Goal: Information Seeking & Learning: Compare options

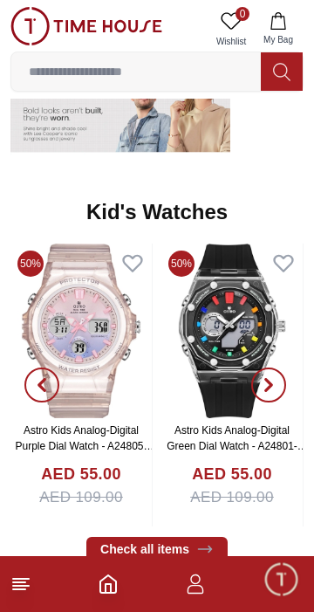
scroll to position [2193, 0]
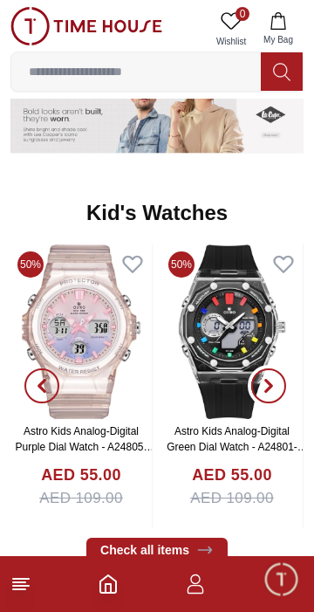
click at [252, 335] on button "button" at bounding box center [268, 385] width 63 height 283
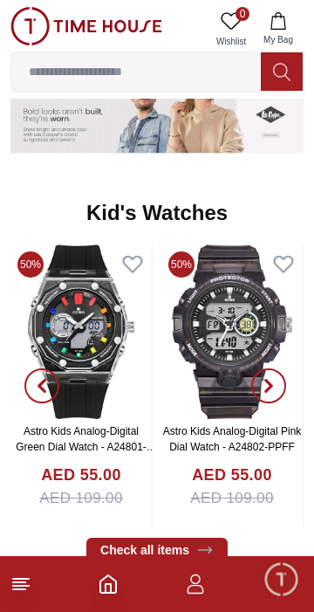
click at [49, 339] on button "button" at bounding box center [41, 385] width 63 height 283
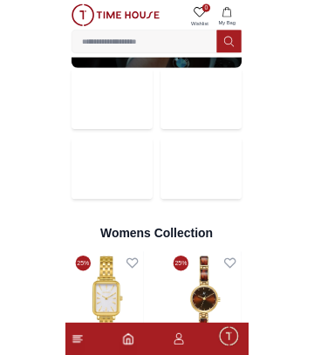
scroll to position [3287, 0]
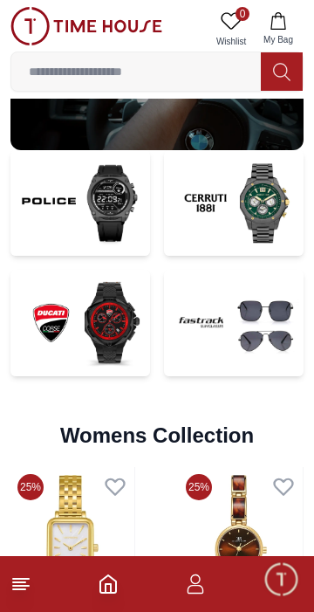
click at [50, 71] on input at bounding box center [136, 71] width 250 height 35
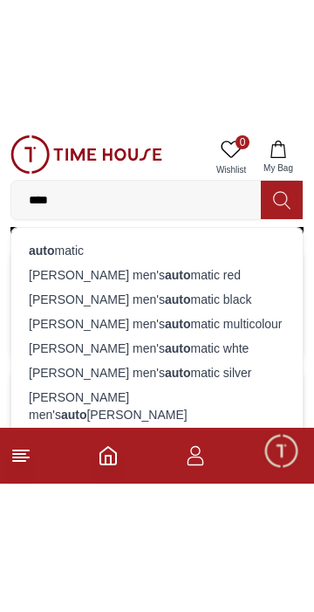
scroll to position [3319, 0]
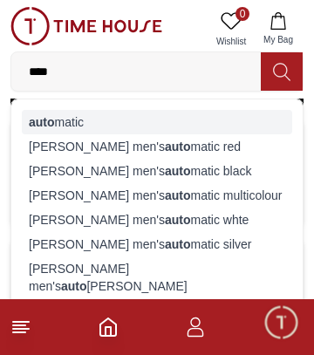
type input "****"
click at [30, 110] on div "auto matic" at bounding box center [157, 122] width 270 height 24
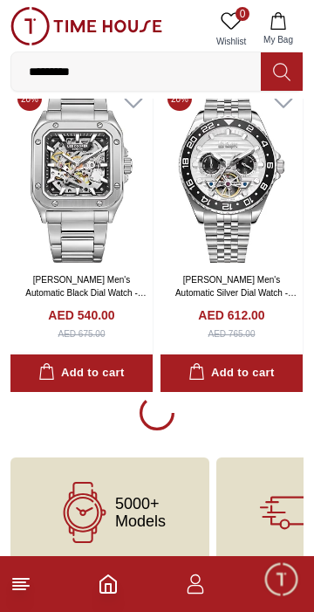
scroll to position [2944, 0]
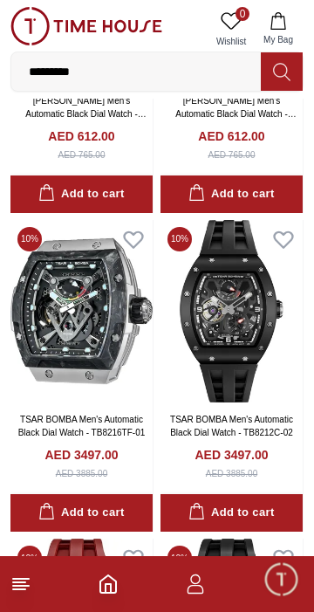
scroll to position [3755, 0]
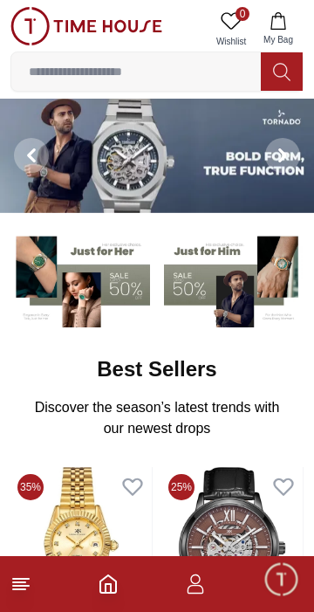
click at [54, 76] on input at bounding box center [136, 71] width 250 height 35
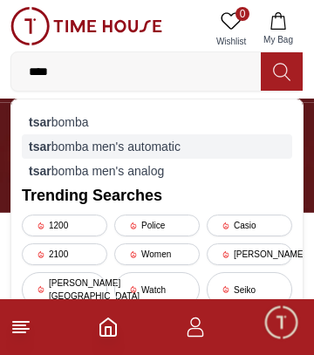
type input "****"
click at [39, 148] on strong "tsar" at bounding box center [40, 147] width 23 height 14
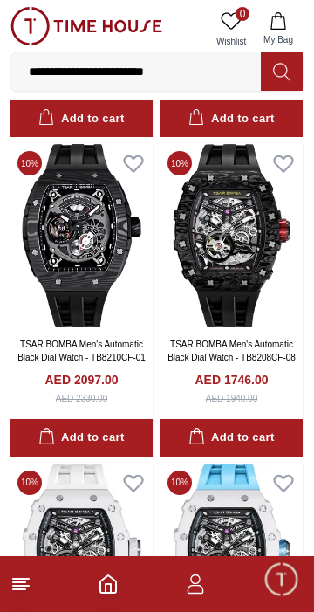
scroll to position [2270, 0]
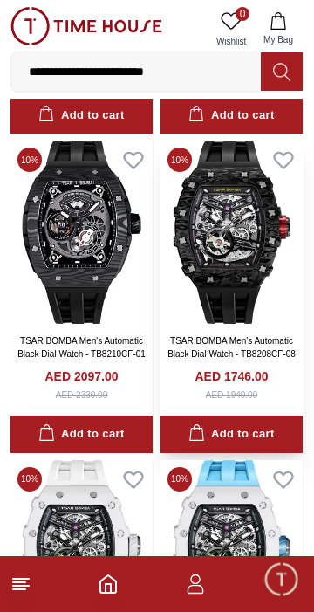
click at [250, 280] on img at bounding box center [232, 231] width 142 height 183
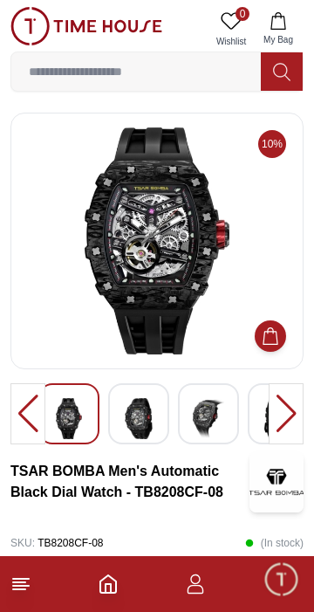
click at [287, 425] on div at bounding box center [286, 413] width 35 height 61
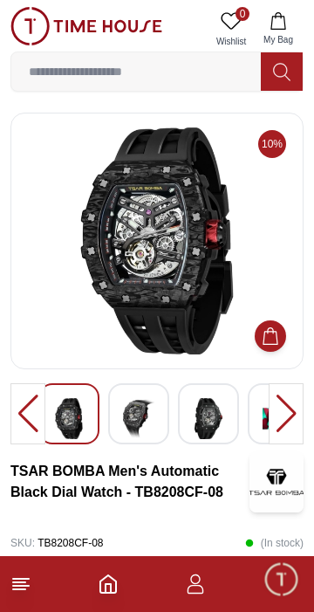
click at [284, 407] on div at bounding box center [286, 413] width 35 height 61
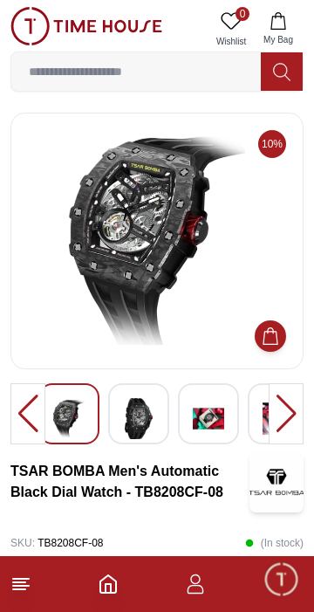
click at [277, 413] on div at bounding box center [286, 413] width 35 height 61
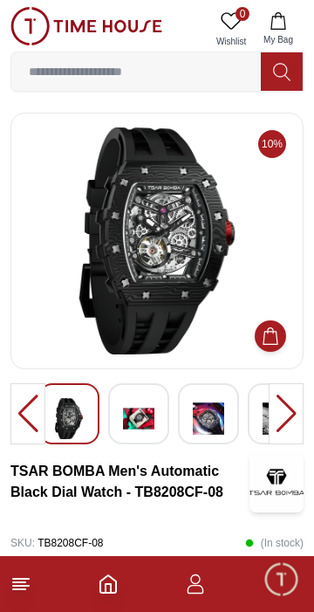
click at [284, 398] on div at bounding box center [286, 413] width 35 height 61
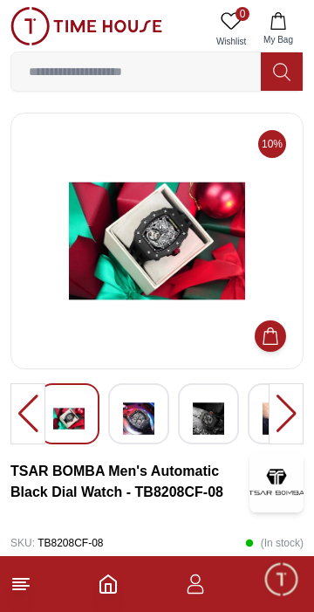
click at [281, 399] on div at bounding box center [286, 413] width 35 height 61
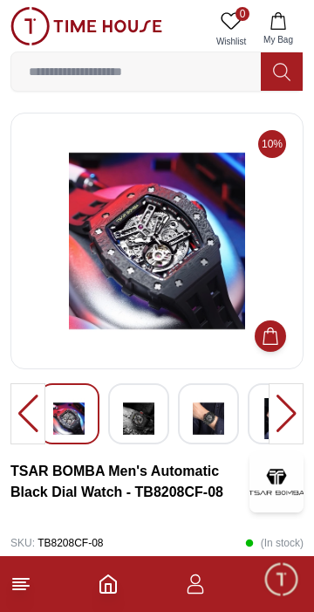
click at [277, 396] on div at bounding box center [286, 413] width 35 height 61
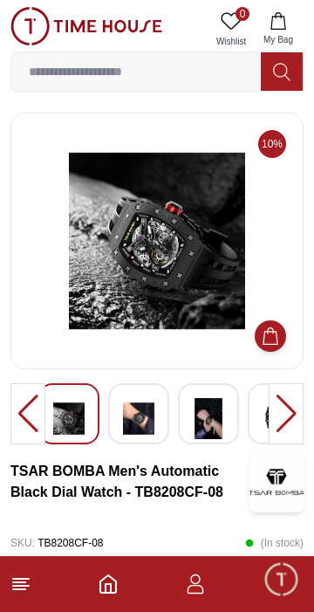
click at [280, 397] on div at bounding box center [286, 413] width 35 height 61
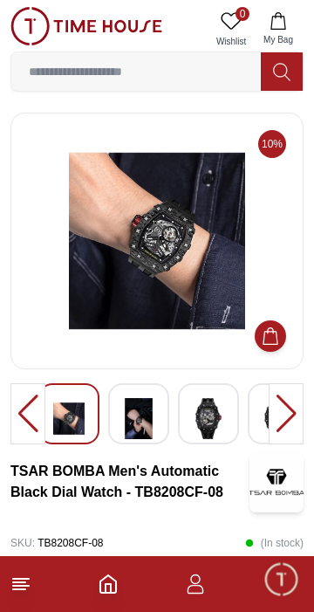
click at [279, 397] on div at bounding box center [286, 413] width 35 height 61
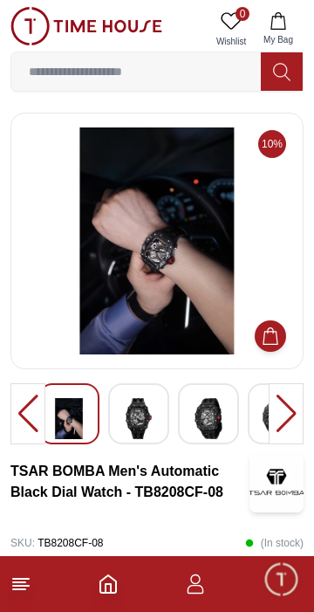
click at [281, 399] on div at bounding box center [286, 413] width 35 height 61
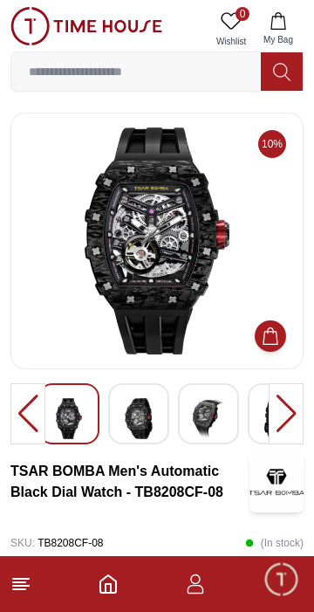
click at [278, 403] on div at bounding box center [286, 413] width 35 height 61
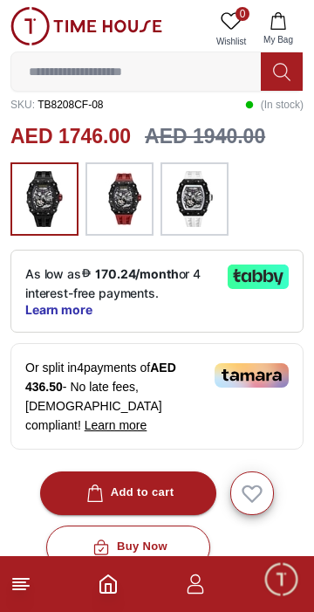
scroll to position [441, 0]
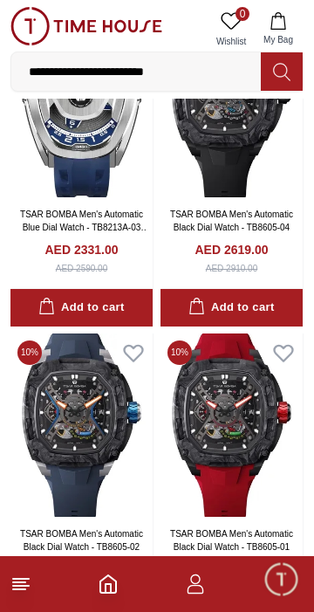
scroll to position [484, 0]
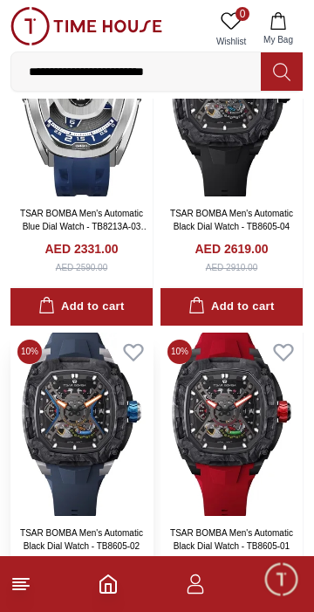
click at [94, 442] on img at bounding box center [81, 423] width 142 height 183
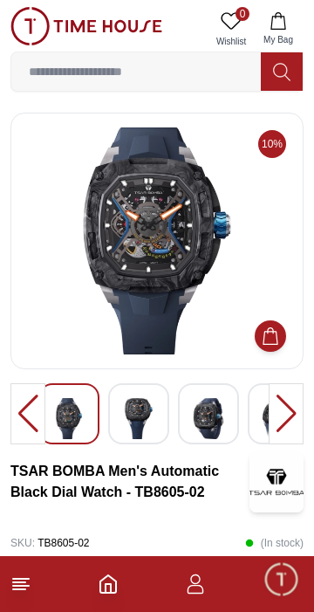
click at [298, 398] on div at bounding box center [286, 413] width 35 height 61
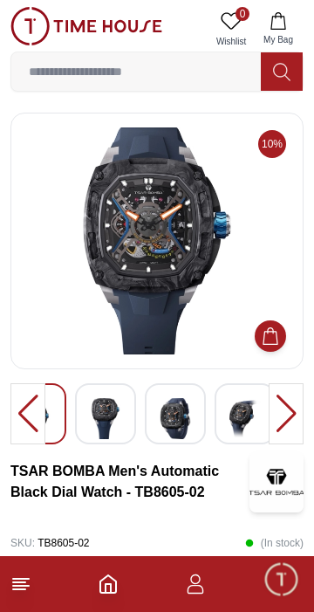
click at [287, 411] on div at bounding box center [286, 413] width 35 height 61
click at [174, 408] on img at bounding box center [175, 418] width 31 height 41
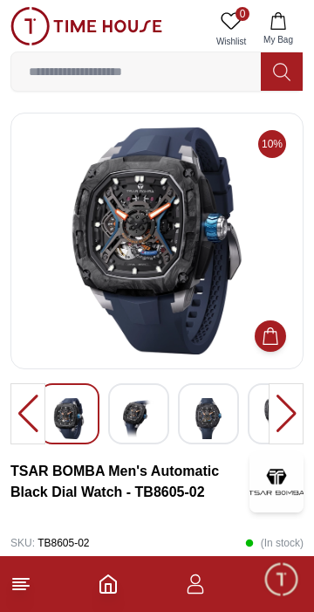
click at [135, 414] on img at bounding box center [138, 418] width 31 height 41
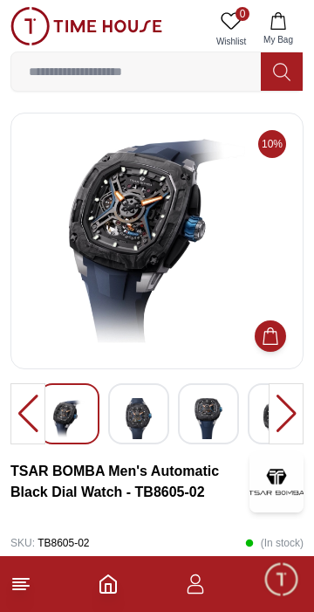
click at [208, 415] on img at bounding box center [208, 418] width 31 height 41
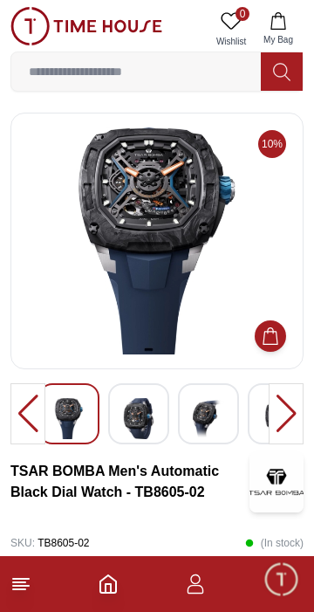
click at [212, 415] on img at bounding box center [208, 418] width 31 height 41
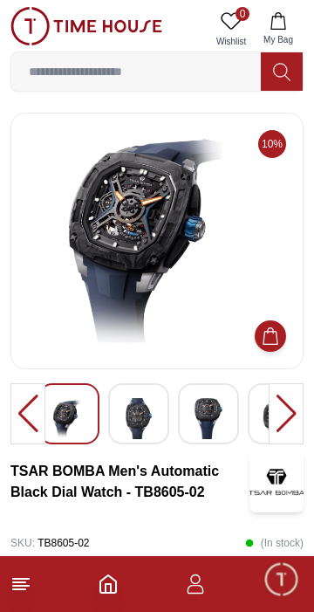
click at [223, 419] on img at bounding box center [208, 418] width 31 height 41
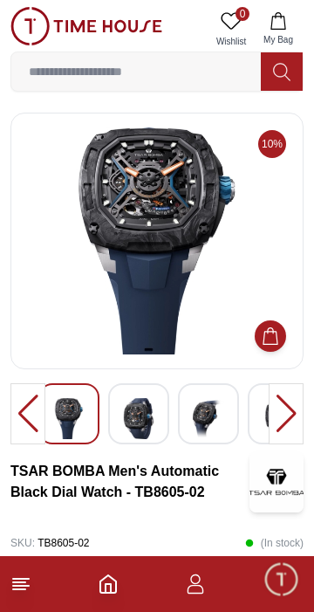
click at [222, 417] on img at bounding box center [208, 418] width 31 height 41
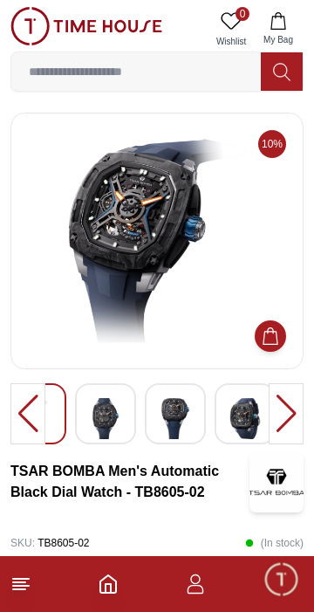
click at [243, 426] on img at bounding box center [244, 418] width 31 height 41
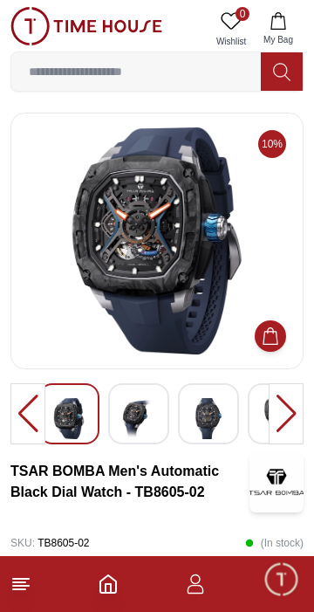
click at [215, 414] on img at bounding box center [208, 418] width 31 height 41
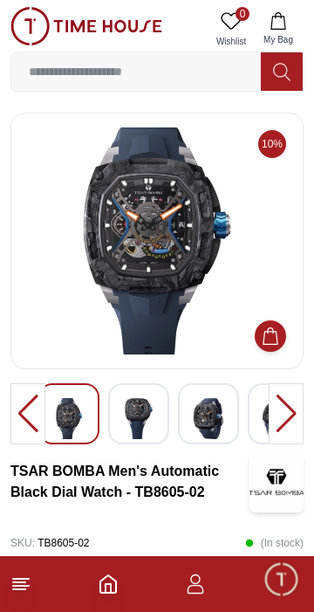
click at [203, 413] on img at bounding box center [208, 418] width 31 height 41
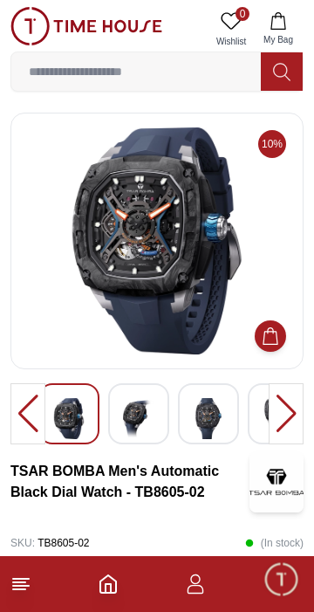
click at [168, 421] on div at bounding box center [138, 413] width 61 height 61
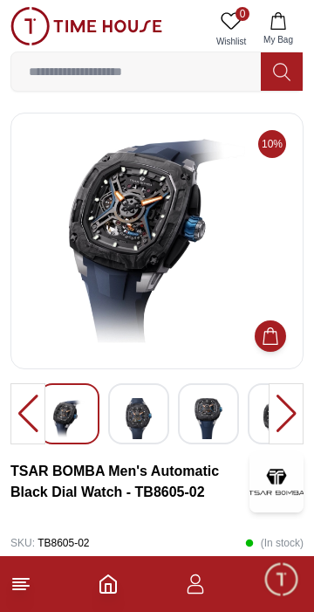
click at [290, 408] on div at bounding box center [286, 413] width 35 height 61
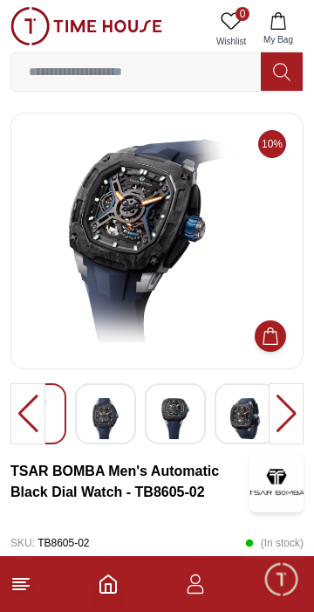
click at [284, 412] on div at bounding box center [286, 413] width 35 height 61
click at [280, 414] on div at bounding box center [286, 413] width 35 height 61
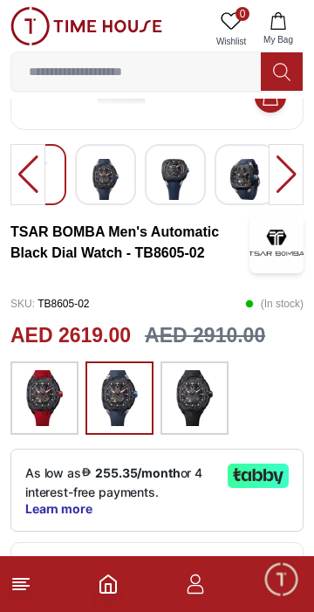
scroll to position [234, 0]
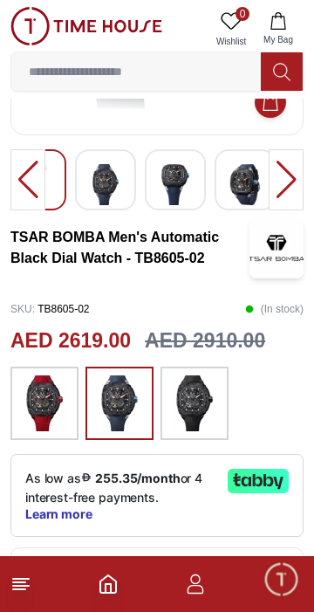
click at [201, 405] on img at bounding box center [195, 403] width 44 height 56
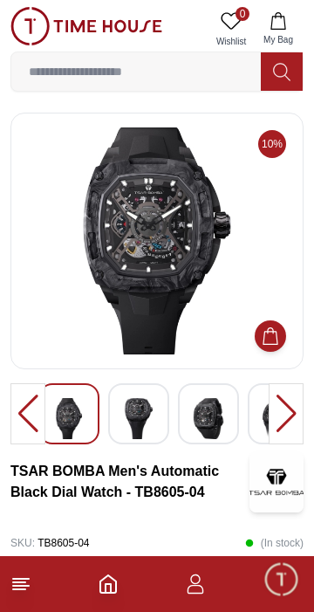
click at [293, 421] on div at bounding box center [286, 413] width 35 height 61
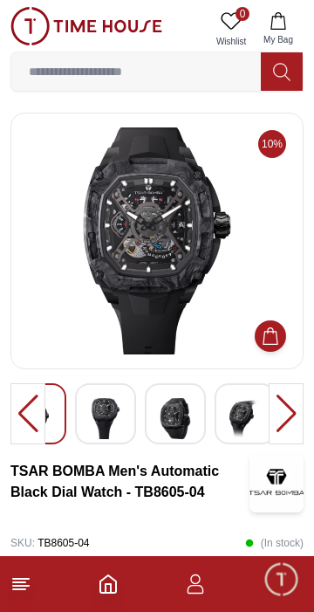
click at [177, 411] on img at bounding box center [175, 418] width 31 height 41
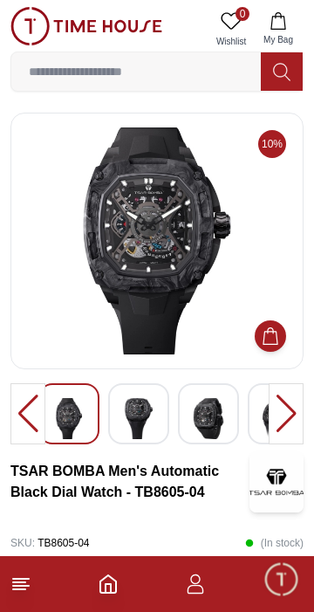
scroll to position [234, 0]
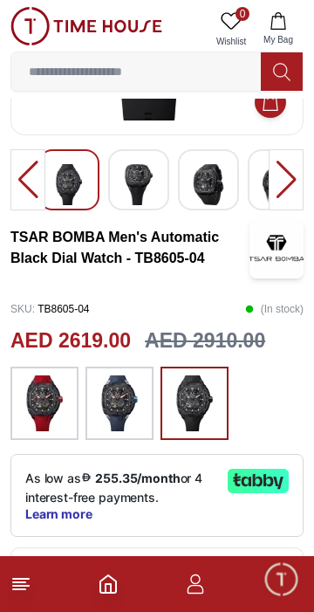
scroll to position [484, 0]
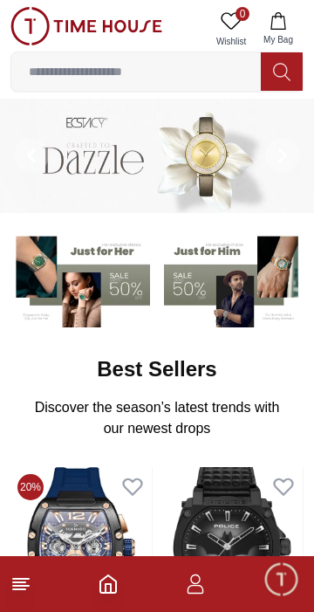
click at [198, 73] on input at bounding box center [136, 71] width 250 height 35
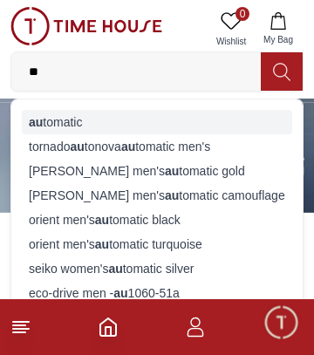
type input "**"
click at [192, 115] on div "au tomatic" at bounding box center [157, 122] width 270 height 24
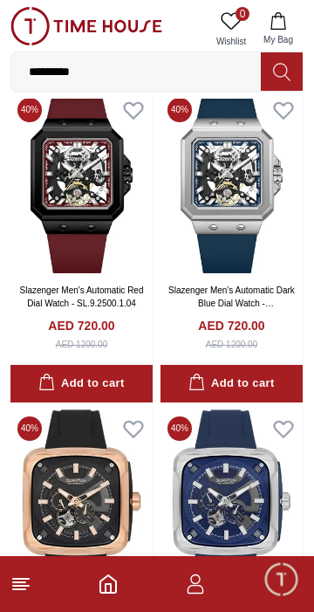
scroll to position [5161, 0]
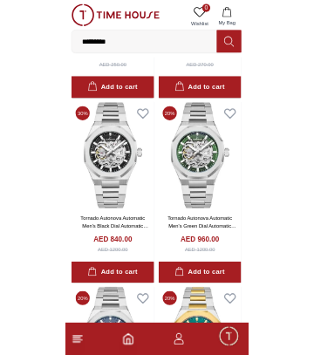
scroll to position [11131, 0]
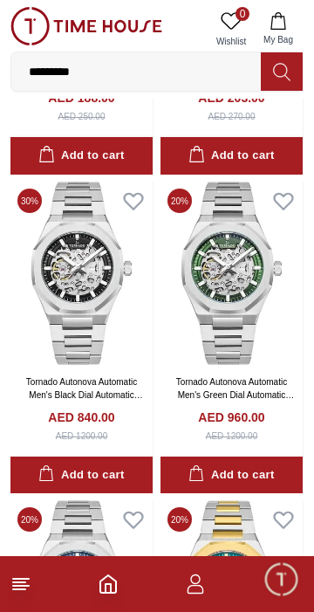
click at [90, 67] on input "*********" at bounding box center [136, 71] width 250 height 35
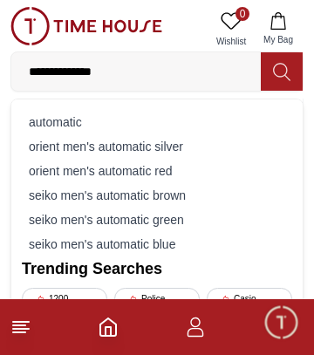
type input "**********"
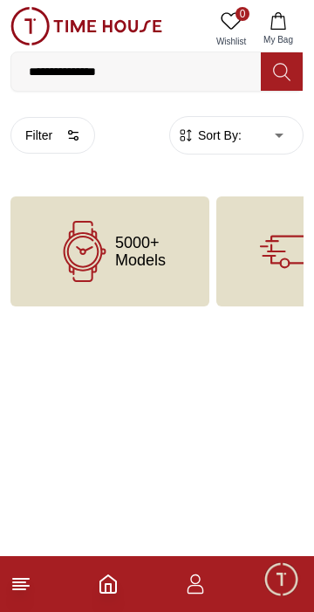
click at [78, 69] on input "**********" at bounding box center [136, 71] width 250 height 35
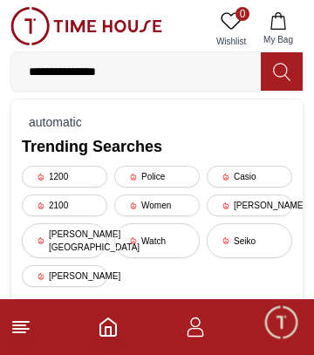
click at [77, 73] on input "**********" at bounding box center [136, 71] width 250 height 35
click at [85, 78] on input "**********" at bounding box center [136, 71] width 250 height 35
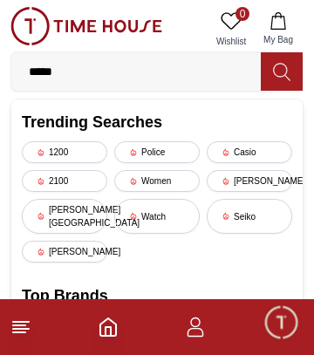
click at [71, 75] on input "*****" at bounding box center [136, 71] width 250 height 35
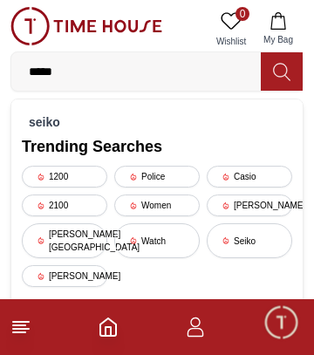
type input "*****"
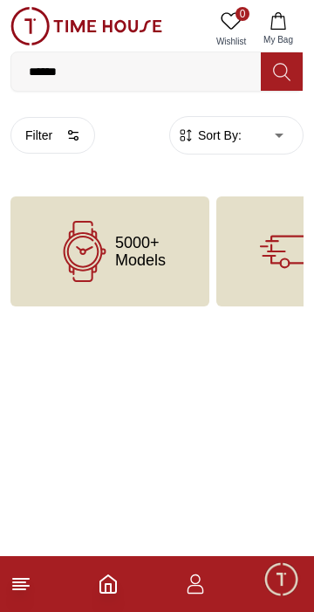
click at [58, 65] on input "*****" at bounding box center [136, 71] width 250 height 35
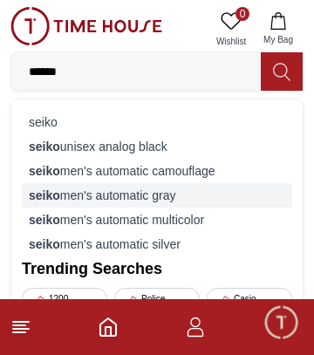
click at [27, 193] on div "seiko men's automatic gray" at bounding box center [157, 195] width 270 height 24
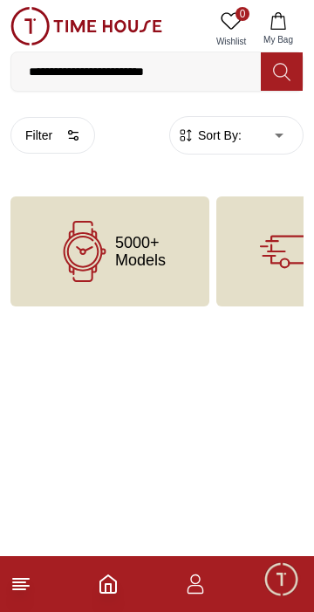
click at [208, 74] on input "**********" at bounding box center [136, 71] width 250 height 35
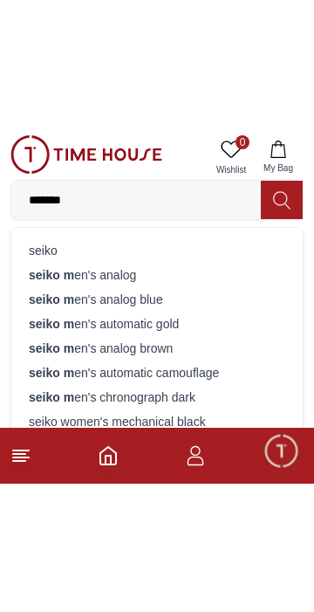
scroll to position [17, 0]
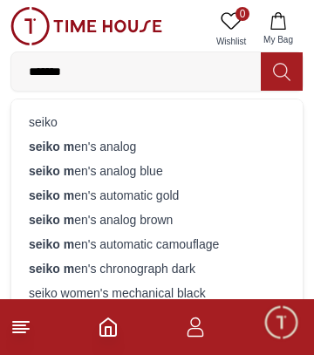
type input "*******"
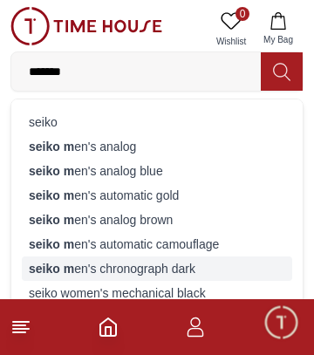
click at [44, 264] on strong "seiko m" at bounding box center [51, 269] width 45 height 14
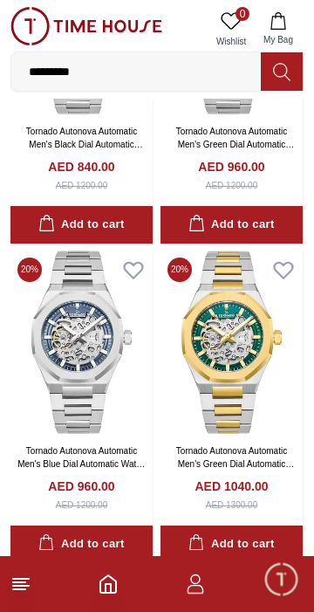
scroll to position [2311, 0]
